Goal: Task Accomplishment & Management: Manage account settings

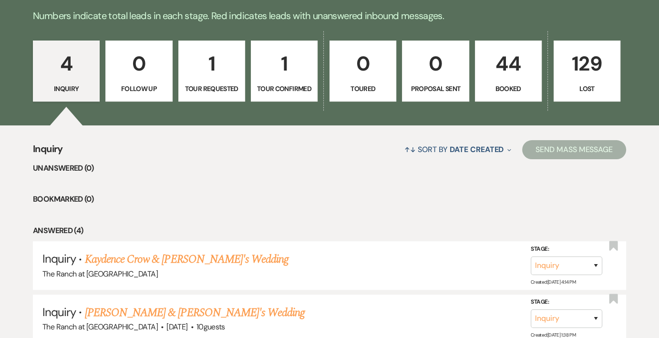
scroll to position [286, 0]
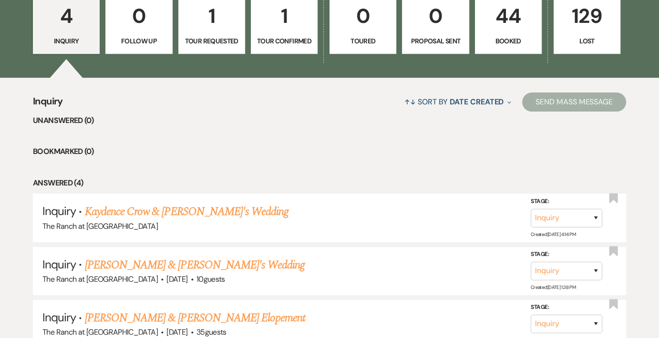
click at [512, 20] on p "44" at bounding box center [508, 16] width 54 height 32
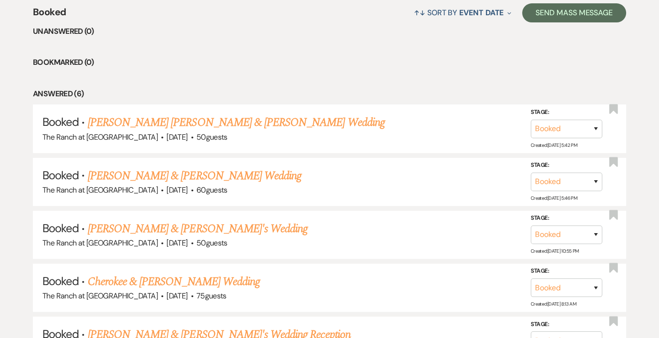
scroll to position [381, 0]
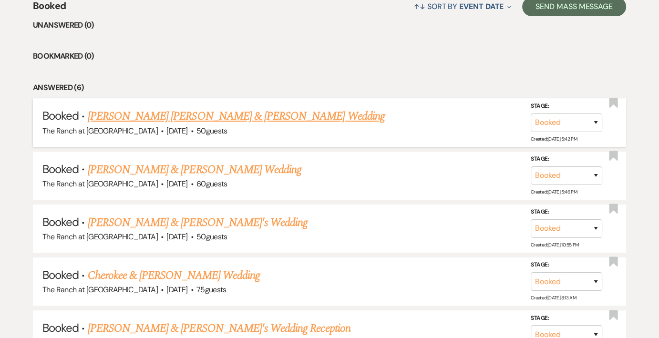
click at [250, 119] on link "[PERSON_NAME] [PERSON_NAME] & [PERSON_NAME] Wedding" at bounding box center [236, 116] width 297 height 17
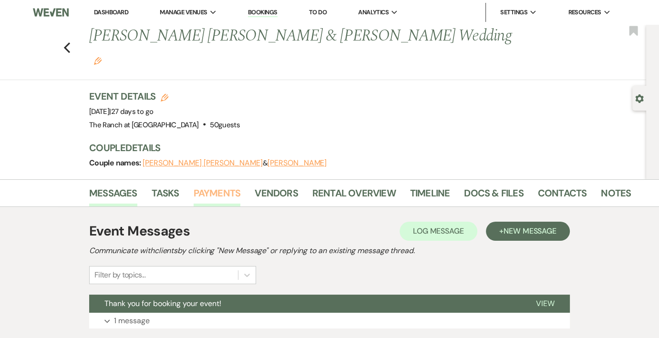
click at [222, 185] on link "Payments" at bounding box center [217, 195] width 47 height 21
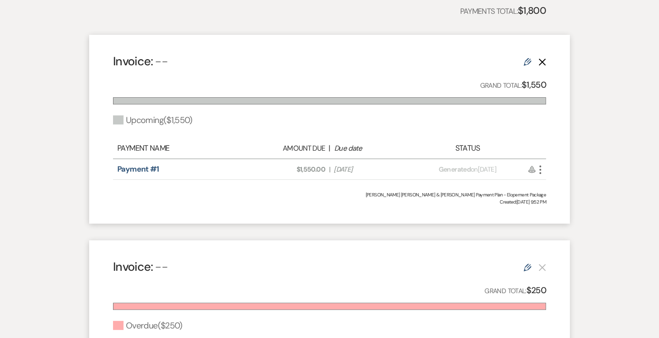
scroll to position [261, 0]
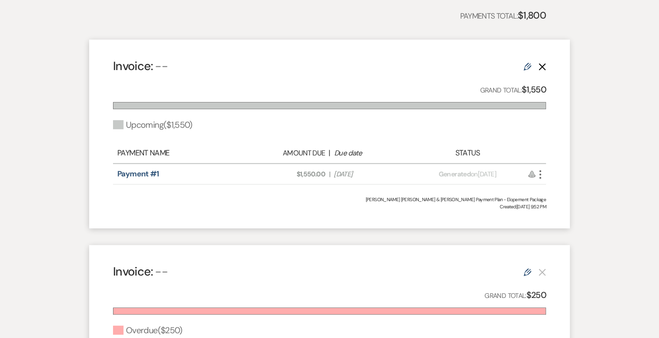
click at [539, 170] on use "button" at bounding box center [540, 174] width 2 height 9
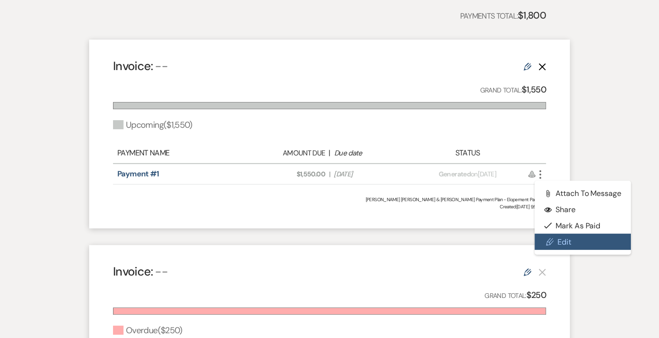
click at [567, 234] on link "Pencil Edit" at bounding box center [583, 242] width 96 height 16
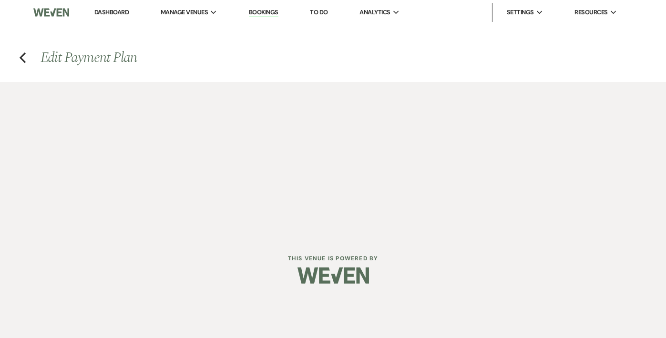
select select "2"
select select "percentage"
select select "false"
select select "client"
select select "weeks"
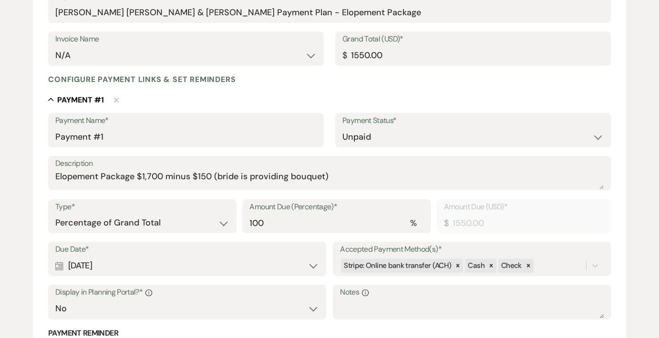
scroll to position [191, 0]
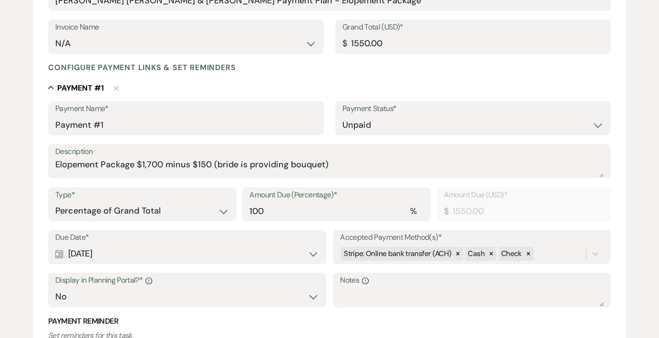
click at [311, 254] on div "Calendar [DATE] Expand" at bounding box center [187, 254] width 264 height 19
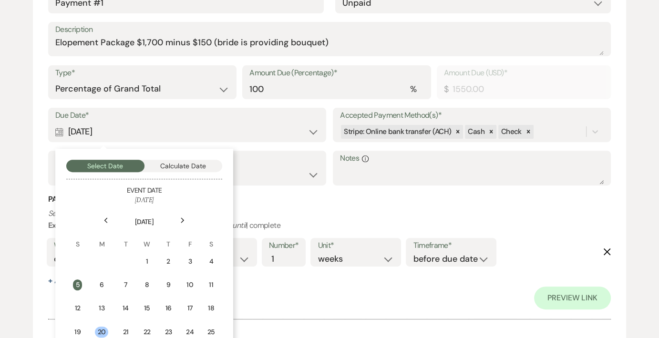
scroll to position [334, 0]
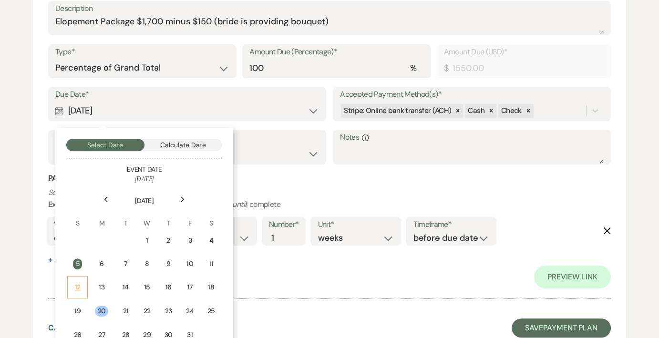
click at [74, 283] on div "12" at bounding box center [77, 287] width 8 height 10
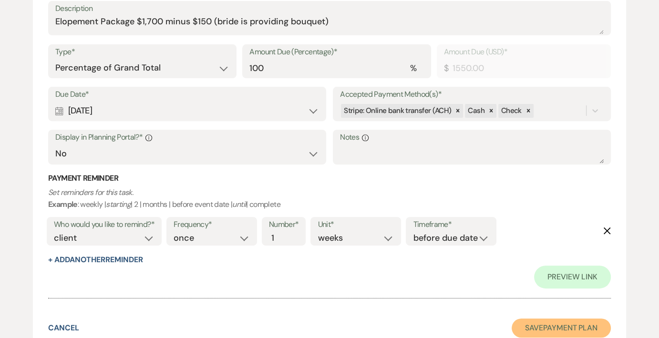
click at [588, 320] on button "Save Payment Plan" at bounding box center [561, 328] width 99 height 19
